Goal: Use online tool/utility

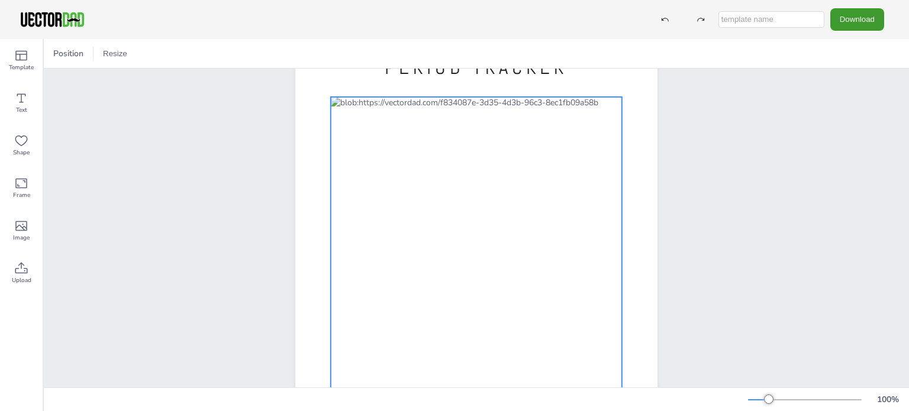
scroll to position [177, 0]
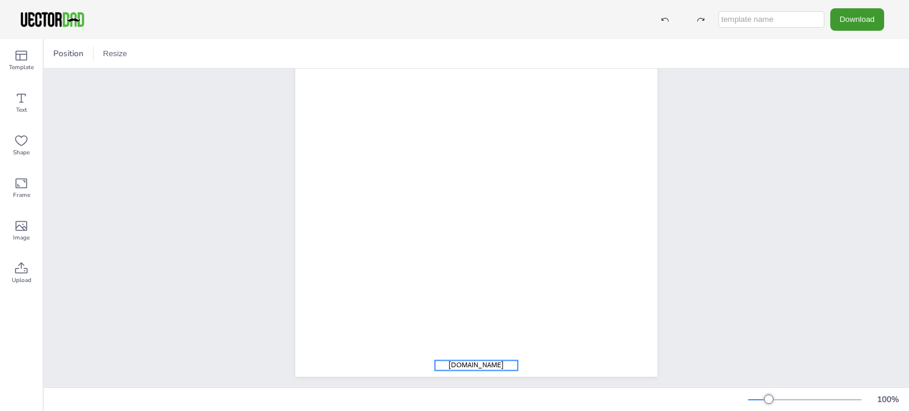
click at [462, 361] on span "[DOMAIN_NAME]" at bounding box center [475, 364] width 55 height 9
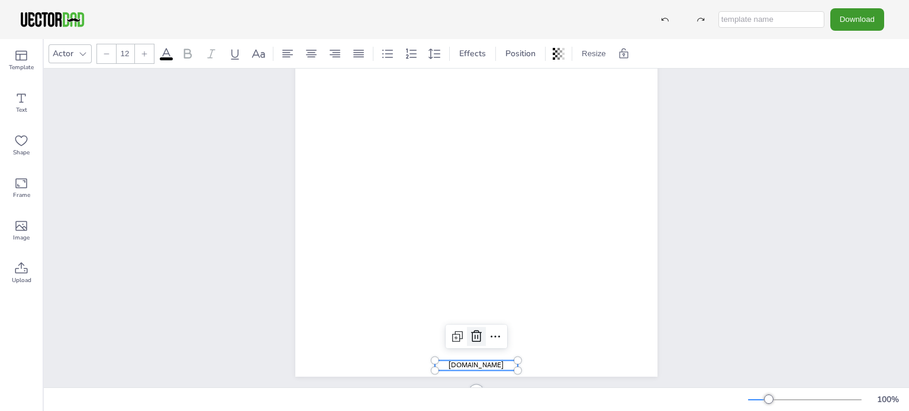
click at [478, 328] on div at bounding box center [476, 336] width 19 height 19
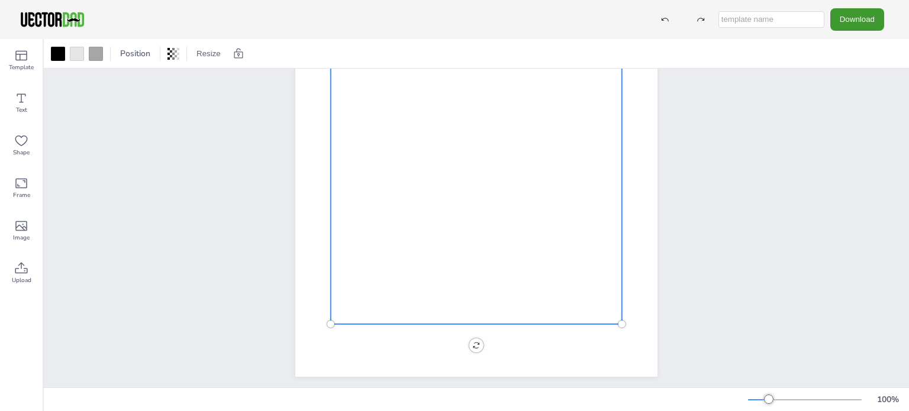
click at [555, 290] on div at bounding box center [476, 152] width 291 height 343
click at [546, 239] on div at bounding box center [476, 152] width 291 height 343
click at [537, 221] on div at bounding box center [476, 152] width 291 height 343
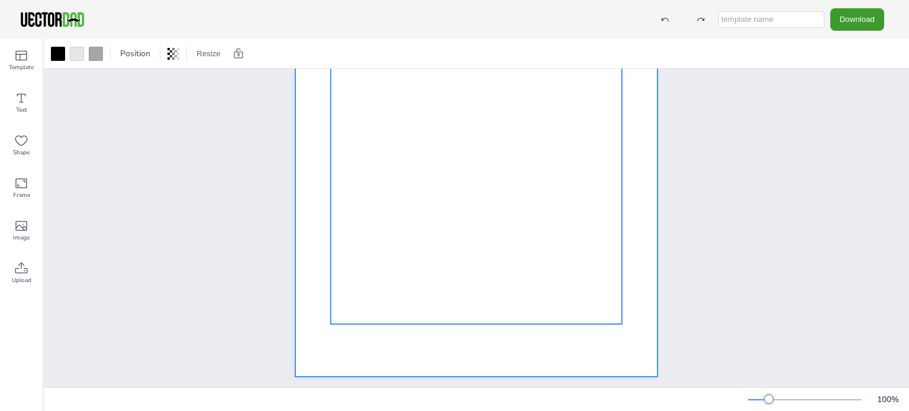
click at [628, 277] on div at bounding box center [476, 143] width 362 height 468
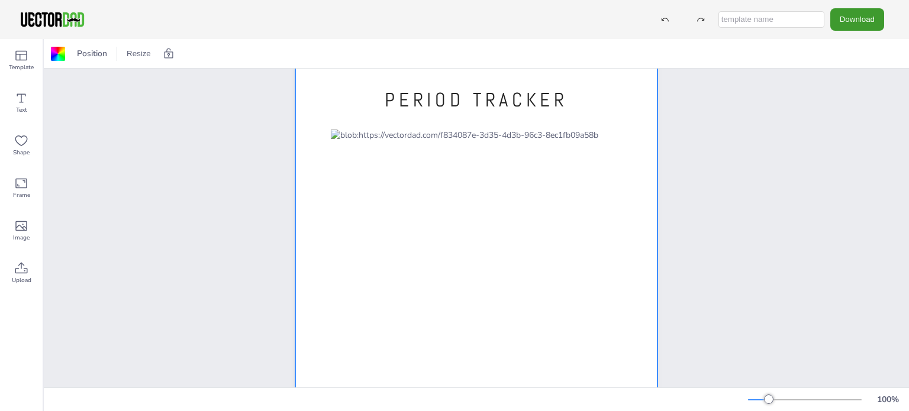
scroll to position [0, 0]
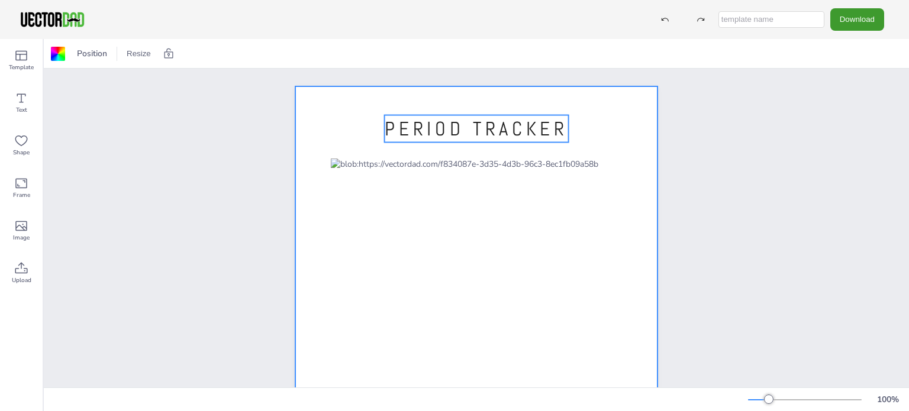
click at [451, 133] on span "PERIOD TRACKER" at bounding box center [476, 129] width 183 height 25
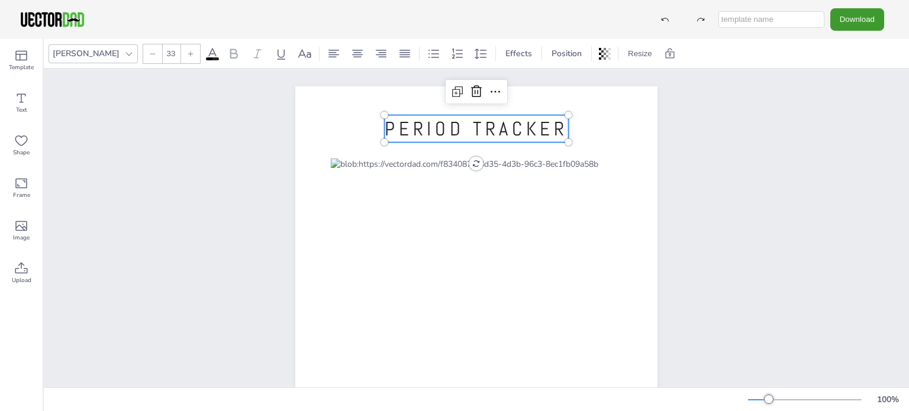
click at [478, 88] on icon at bounding box center [476, 92] width 14 height 14
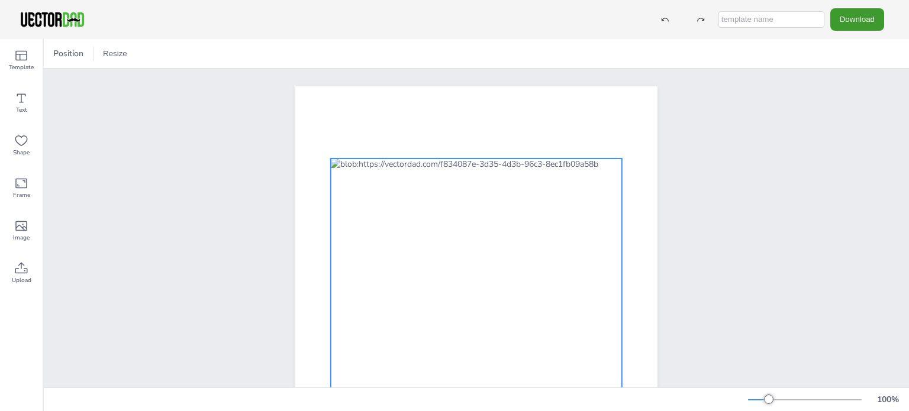
click at [464, 163] on div at bounding box center [476, 330] width 291 height 343
click at [168, 54] on icon at bounding box center [168, 54] width 2 height 12
click at [390, 165] on div at bounding box center [476, 330] width 291 height 343
click at [371, 165] on div at bounding box center [476, 330] width 291 height 343
click at [348, 164] on div at bounding box center [476, 330] width 291 height 343
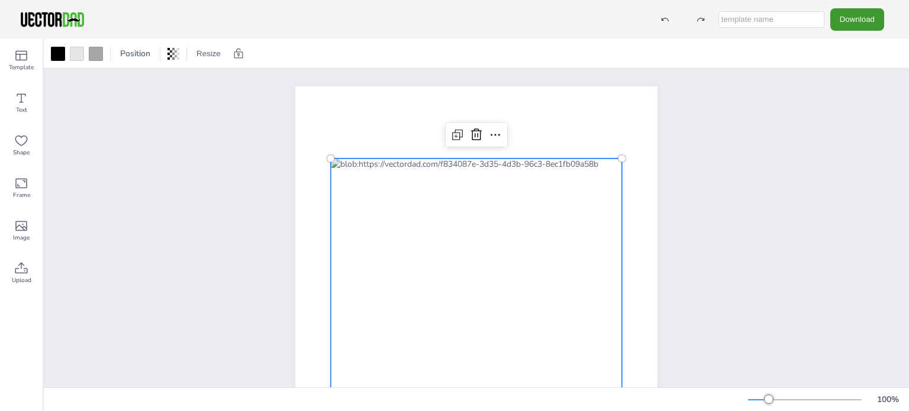
click at [613, 148] on div at bounding box center [476, 320] width 362 height 468
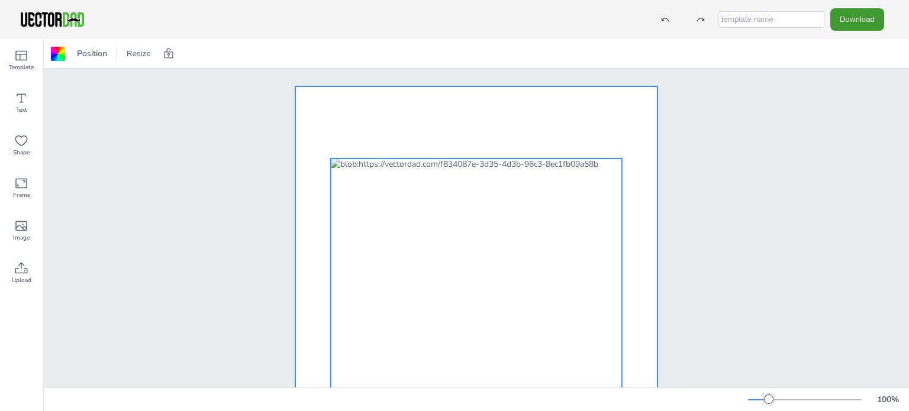
click at [521, 166] on div at bounding box center [476, 330] width 291 height 343
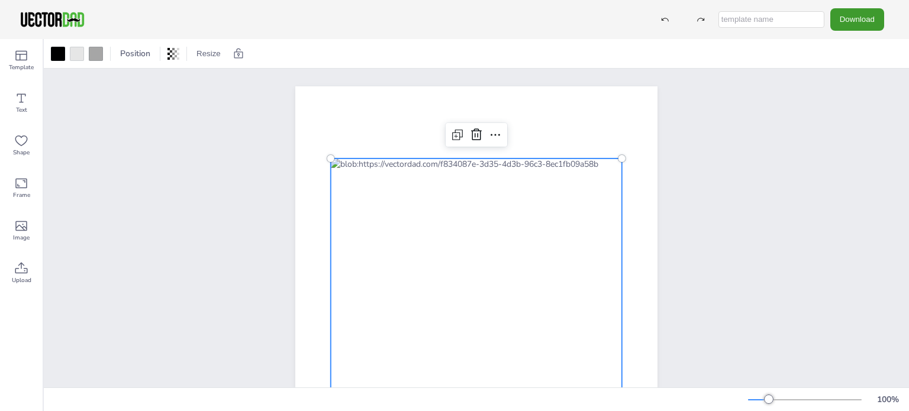
click at [414, 167] on div at bounding box center [476, 330] width 291 height 343
click at [355, 166] on div at bounding box center [476, 330] width 291 height 343
click at [58, 56] on div at bounding box center [58, 54] width 14 height 14
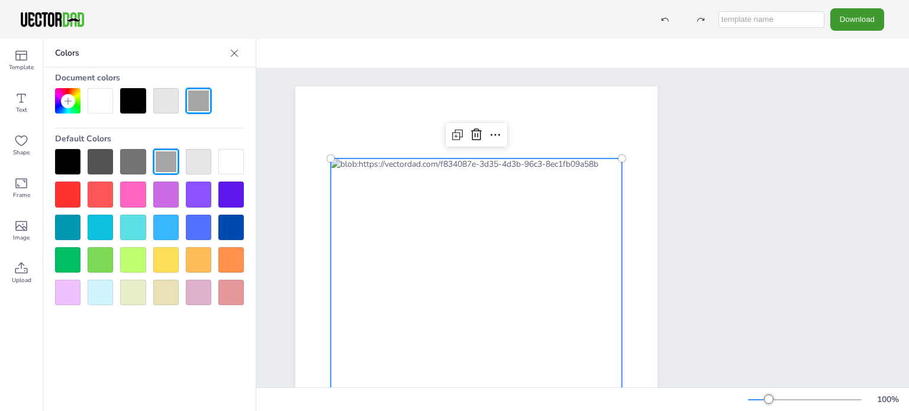
click at [98, 98] on div at bounding box center [100, 100] width 25 height 25
click at [134, 104] on div at bounding box center [132, 100] width 25 height 25
click at [433, 177] on div at bounding box center [476, 330] width 291 height 343
click at [389, 166] on div at bounding box center [476, 330] width 291 height 343
click at [354, 163] on div at bounding box center [476, 330] width 291 height 343
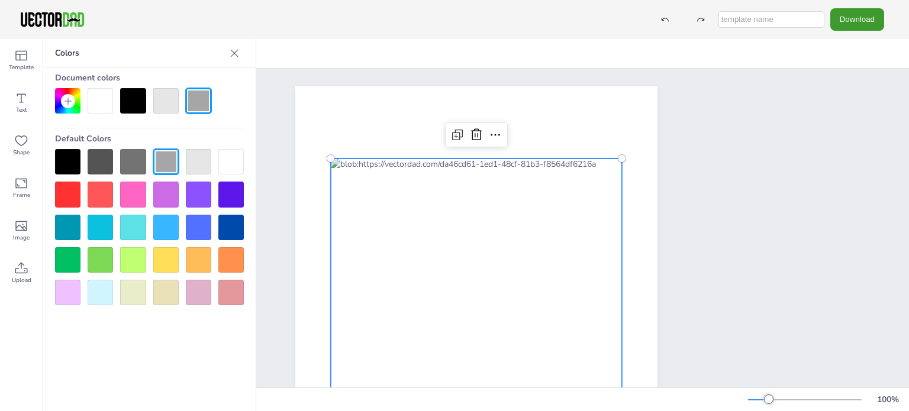
click at [347, 163] on div at bounding box center [476, 330] width 291 height 343
click at [231, 162] on div at bounding box center [230, 161] width 25 height 25
click at [196, 158] on div at bounding box center [198, 161] width 25 height 25
click at [171, 164] on div at bounding box center [165, 161] width 25 height 25
click at [101, 160] on div at bounding box center [100, 161] width 25 height 25
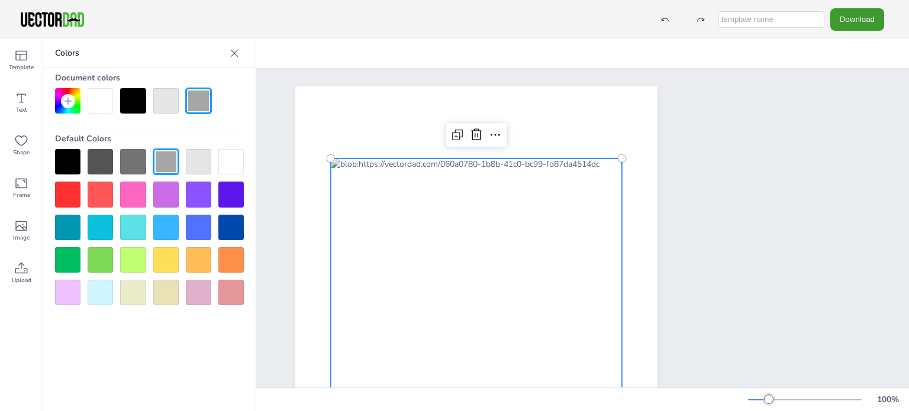
click at [63, 161] on div at bounding box center [67, 161] width 25 height 25
click at [373, 167] on div at bounding box center [476, 330] width 291 height 343
click at [133, 105] on div at bounding box center [132, 100] width 25 height 25
click at [97, 106] on div at bounding box center [100, 100] width 25 height 25
click at [175, 101] on div at bounding box center [165, 100] width 25 height 25
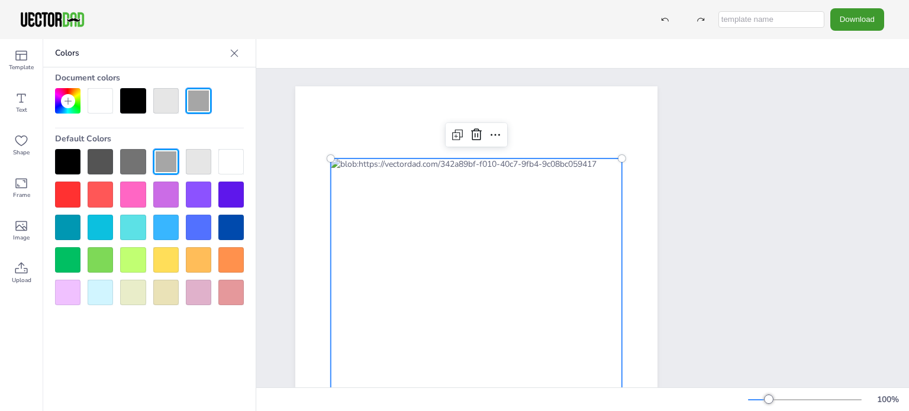
click at [125, 108] on div at bounding box center [132, 100] width 25 height 25
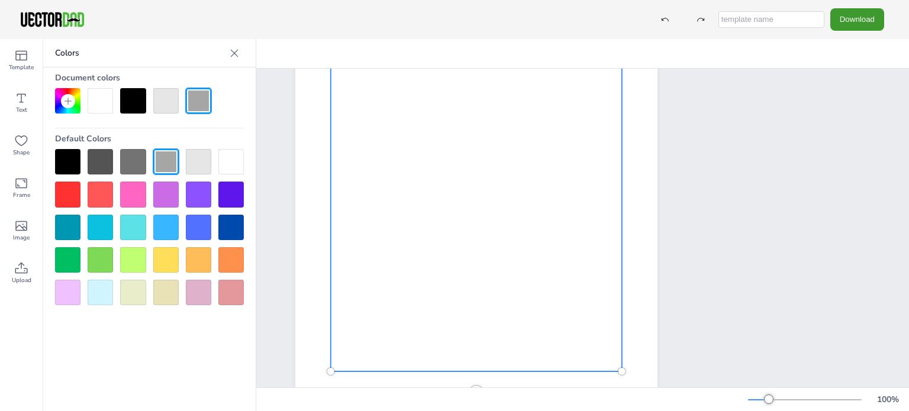
scroll to position [193, 0]
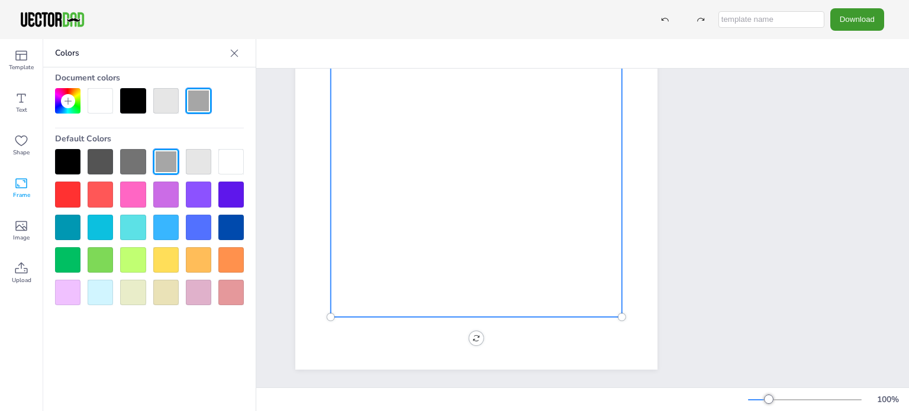
click at [21, 190] on div "Frame" at bounding box center [21, 188] width 43 height 43
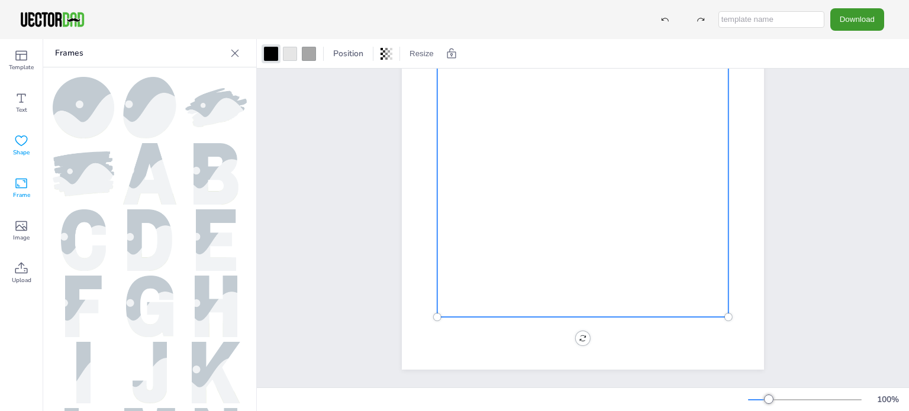
click at [18, 143] on icon at bounding box center [21, 140] width 12 height 11
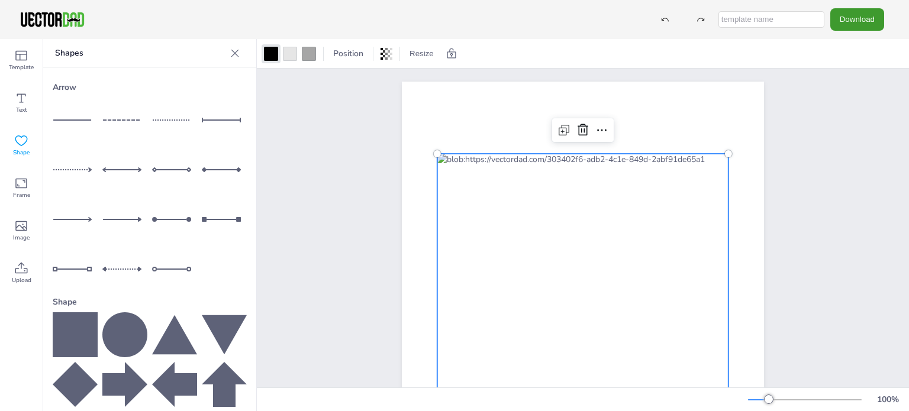
scroll to position [0, 0]
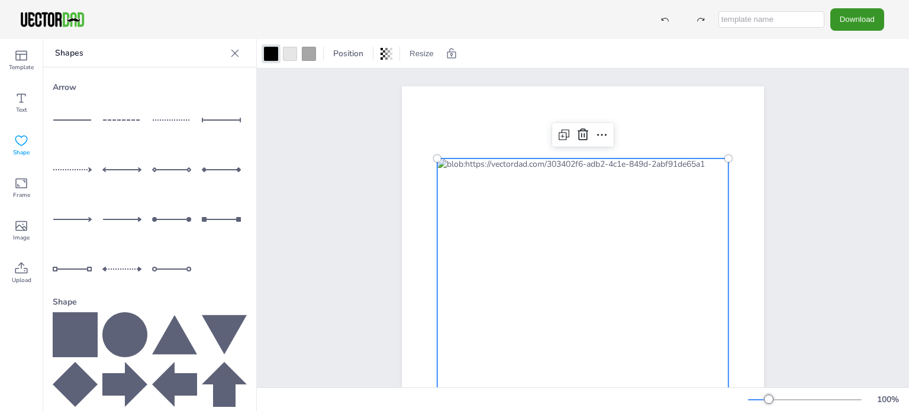
click at [859, 17] on button "Download" at bounding box center [857, 19] width 54 height 22
click at [589, 186] on div at bounding box center [582, 330] width 291 height 343
